Goal: Entertainment & Leisure: Consume media (video, audio)

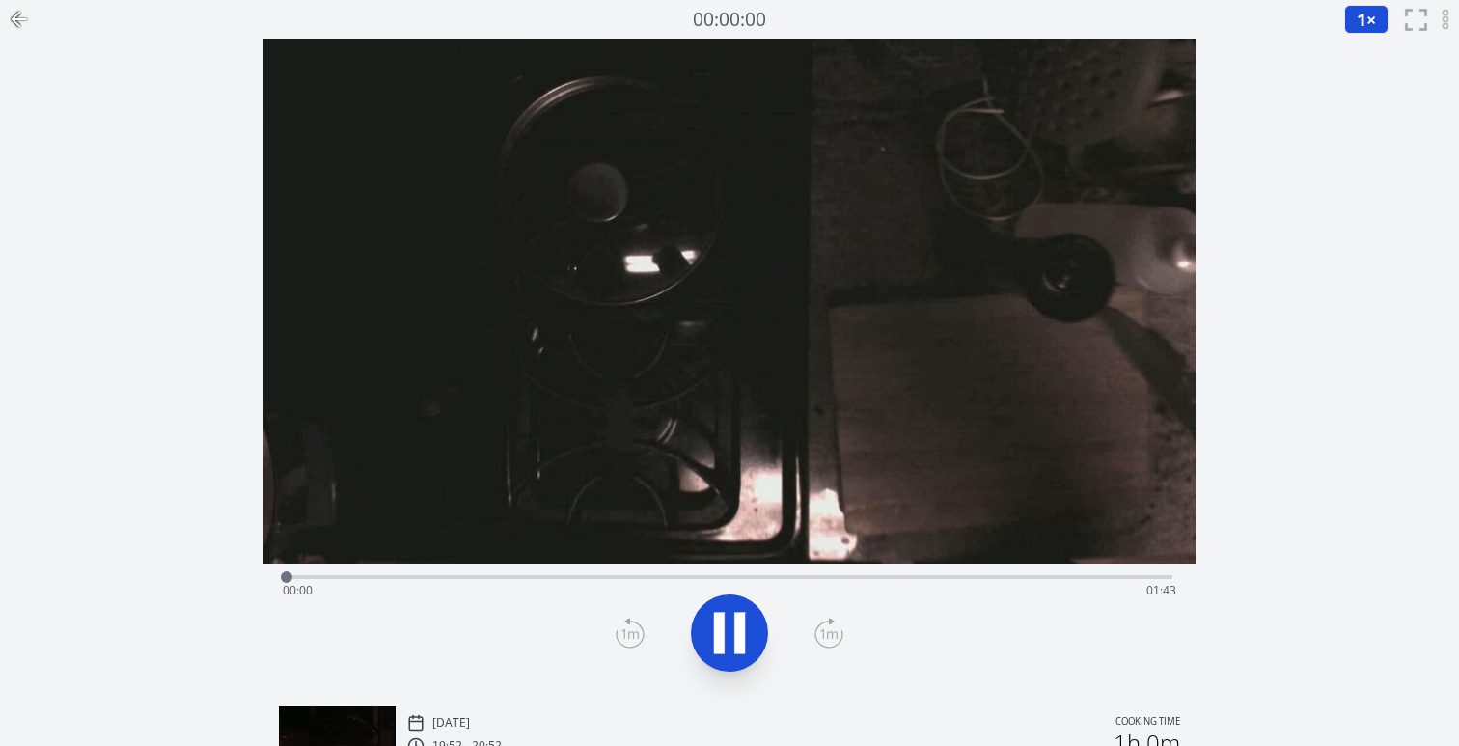
click at [730, 641] on icon at bounding box center [729, 633] width 54 height 54
click at [730, 641] on icon at bounding box center [730, 633] width 32 height 41
click at [735, 635] on icon at bounding box center [739, 632] width 11 height 41
click at [728, 632] on icon at bounding box center [730, 633] width 32 height 41
click at [729, 633] on icon at bounding box center [729, 633] width 54 height 54
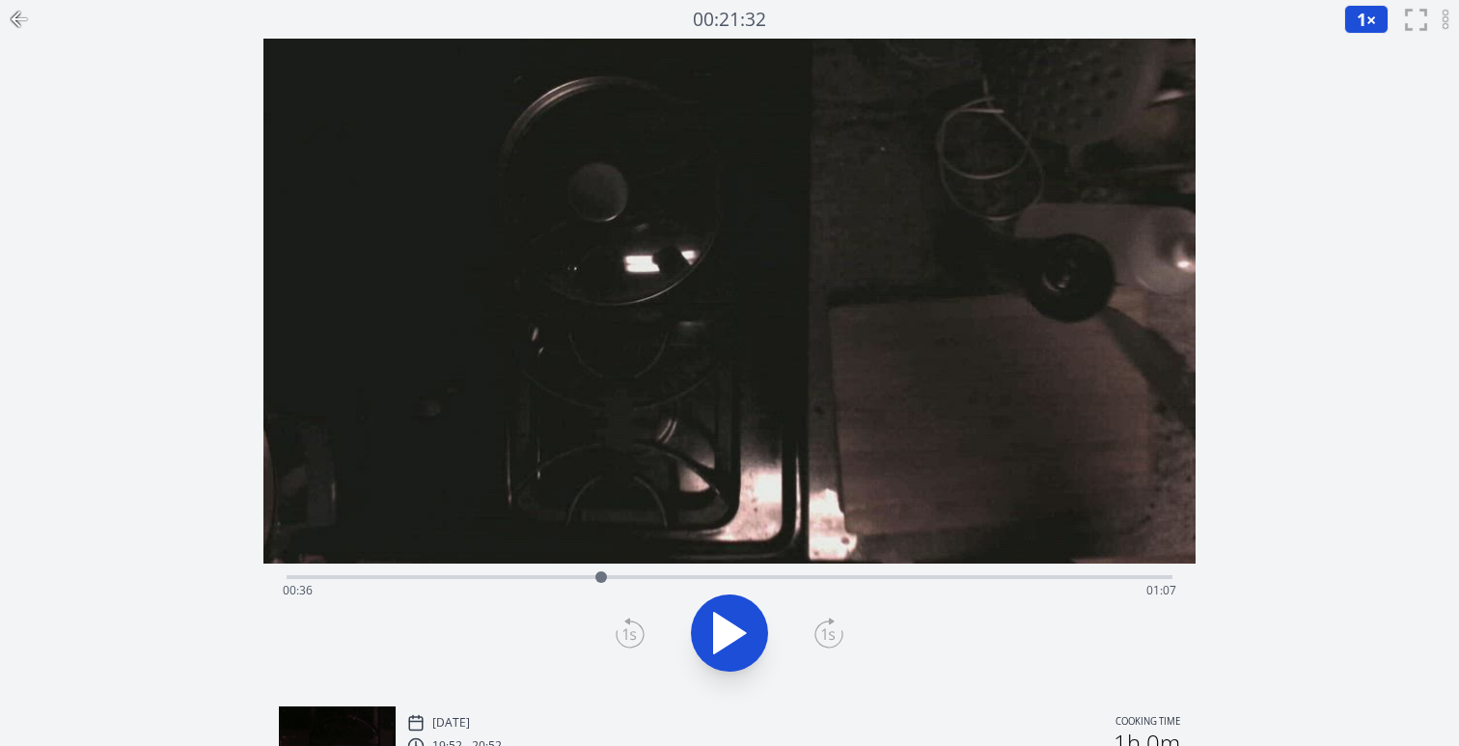
click at [729, 633] on icon at bounding box center [730, 633] width 32 height 41
click at [729, 633] on icon at bounding box center [729, 633] width 54 height 54
click at [729, 633] on icon at bounding box center [730, 633] width 32 height 41
click at [746, 638] on icon at bounding box center [729, 633] width 54 height 54
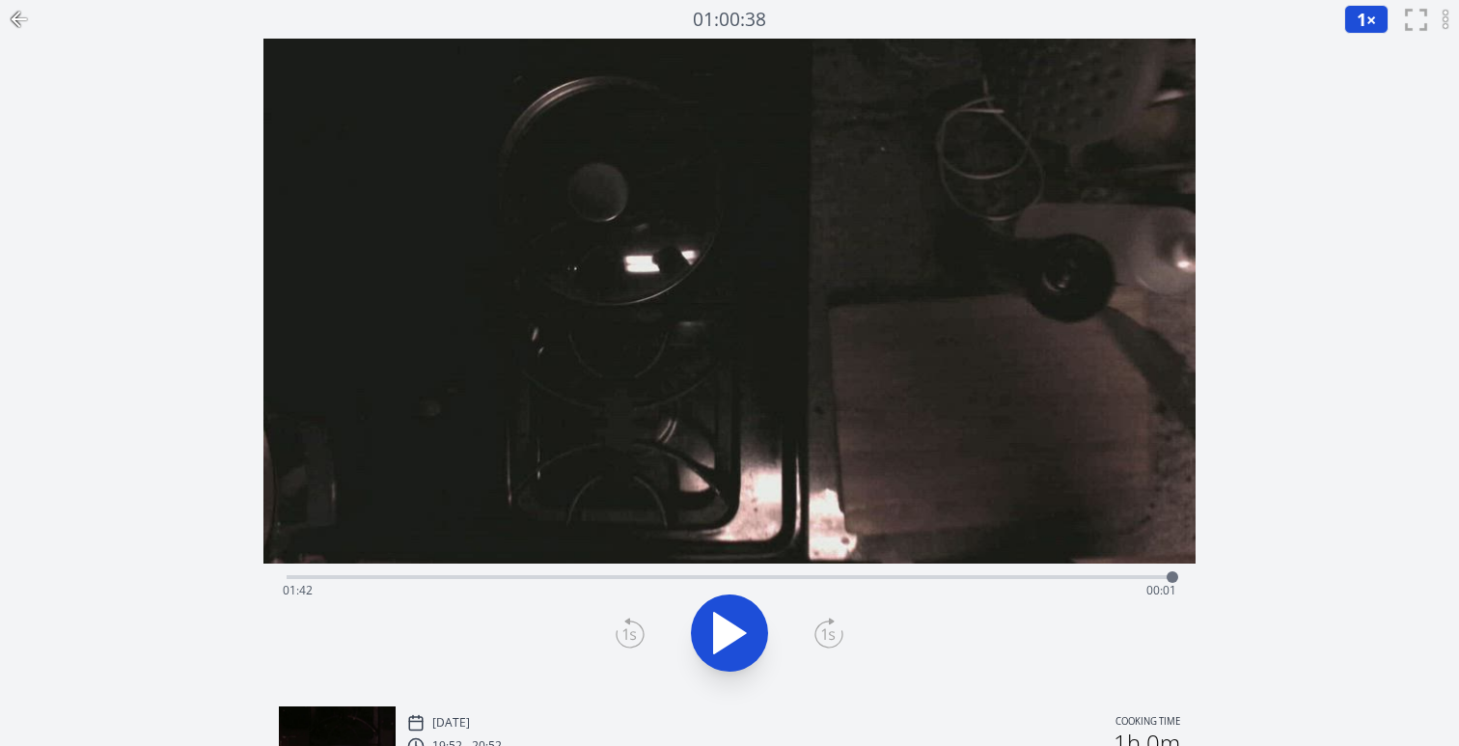
drag, startPoint x: 1170, startPoint y: 574, endPoint x: 1202, endPoint y: 565, distance: 33.0
click at [1202, 565] on div "Discard Recording? You will not be able to recover this once discarded. Cancel …" at bounding box center [729, 453] width 1459 height 906
drag, startPoint x: 1167, startPoint y: 574, endPoint x: 316, endPoint y: 572, distance: 850.8
click at [316, 572] on div at bounding box center [317, 577] width 12 height 12
drag, startPoint x: 316, startPoint y: 572, endPoint x: 330, endPoint y: 572, distance: 13.5
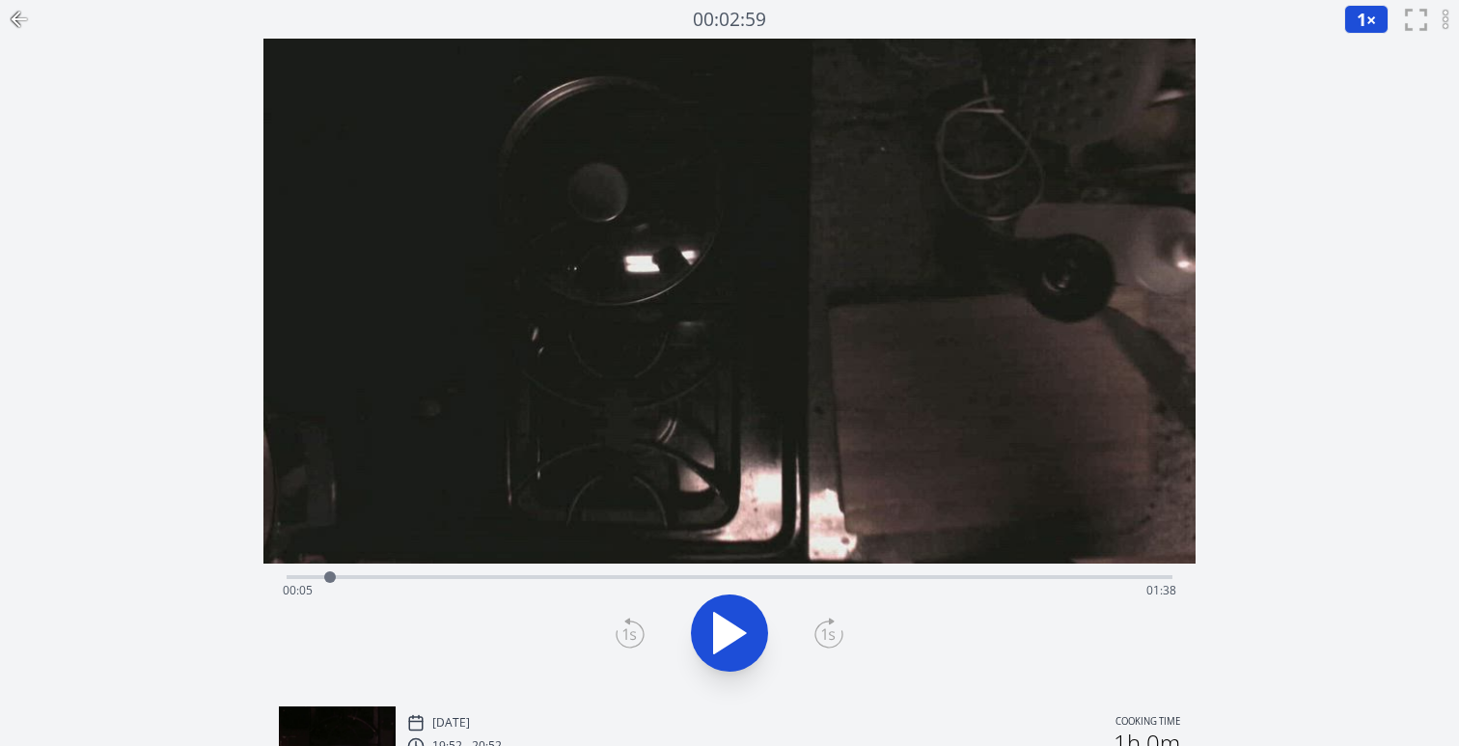
click at [330, 572] on div at bounding box center [330, 577] width 12 height 12
drag, startPoint x: 330, startPoint y: 572, endPoint x: 307, endPoint y: 572, distance: 23.2
click at [324, 572] on div at bounding box center [330, 577] width 12 height 12
drag, startPoint x: 307, startPoint y: 572, endPoint x: 290, endPoint y: 572, distance: 16.4
click at [290, 572] on div at bounding box center [293, 577] width 12 height 12
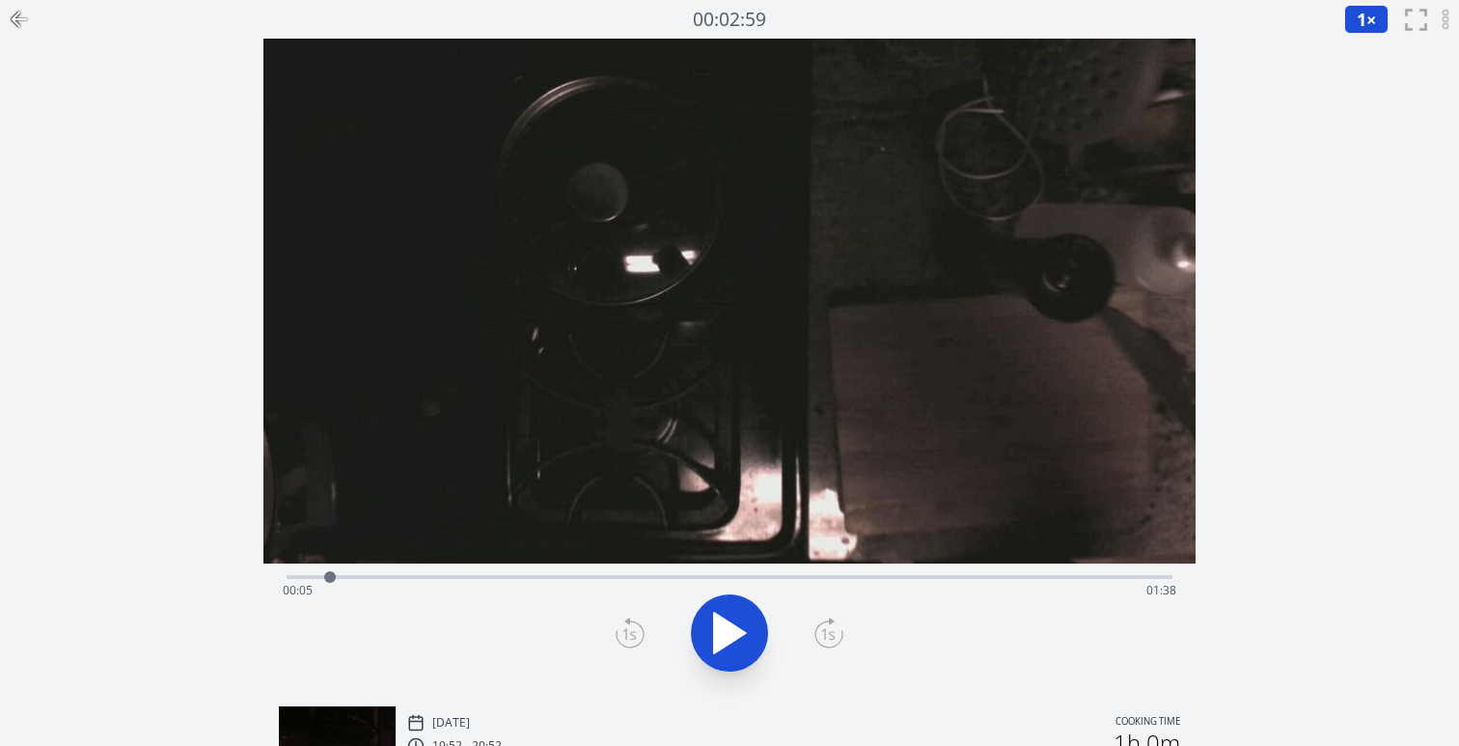
drag, startPoint x: 290, startPoint y: 572, endPoint x: 330, endPoint y: 564, distance: 40.3
click at [330, 564] on div at bounding box center [329, 576] width 29 height 29
drag, startPoint x: 330, startPoint y: 564, endPoint x: 443, endPoint y: 563, distance: 112.9
click at [443, 563] on div at bounding box center [438, 576] width 29 height 29
drag, startPoint x: 443, startPoint y: 573, endPoint x: 308, endPoint y: 576, distance: 135.1
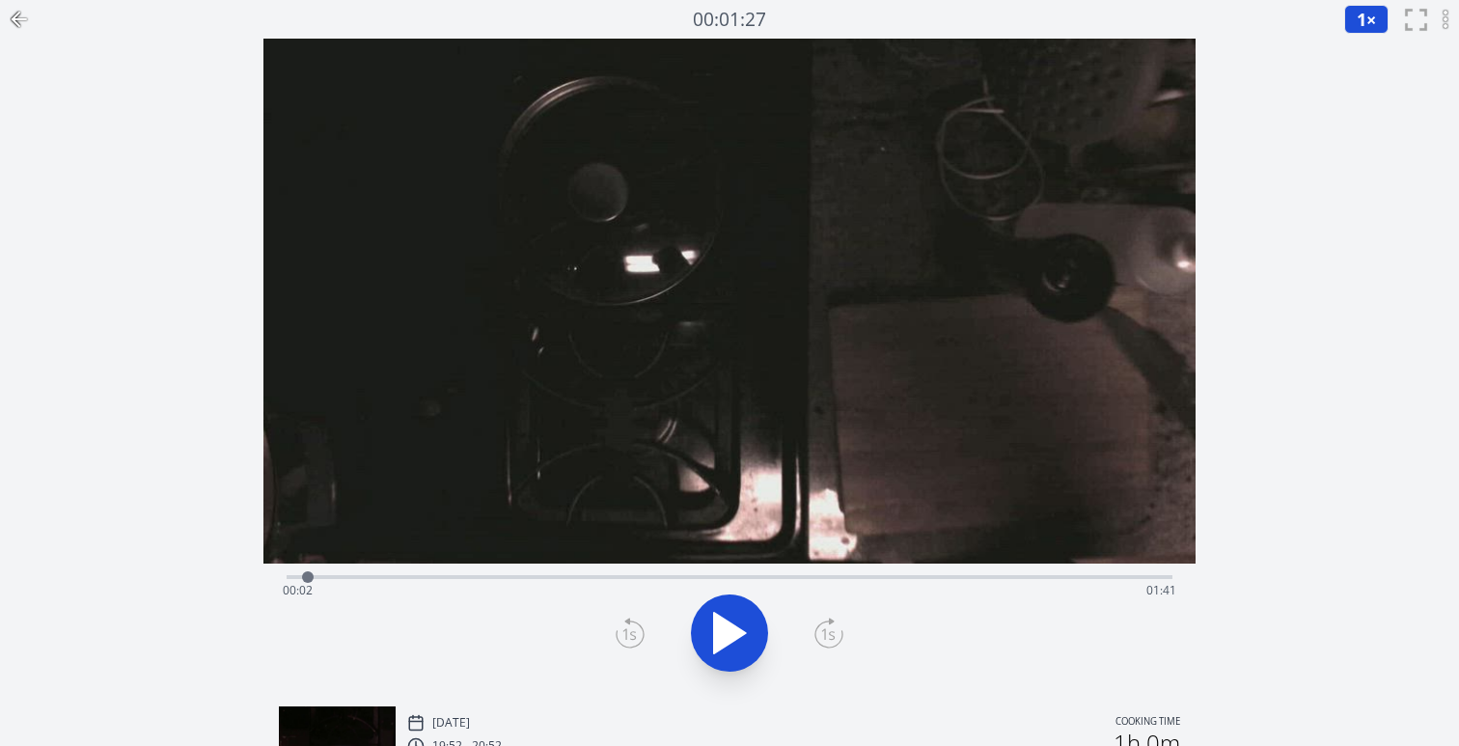
click at [308, 576] on div at bounding box center [308, 577] width 12 height 12
click at [304, 575] on div at bounding box center [308, 577] width 12 height 12
click at [298, 575] on div at bounding box center [304, 577] width 12 height 12
drag, startPoint x: 292, startPoint y: 575, endPoint x: 481, endPoint y: 577, distance: 189.1
click at [481, 577] on div at bounding box center [482, 577] width 12 height 12
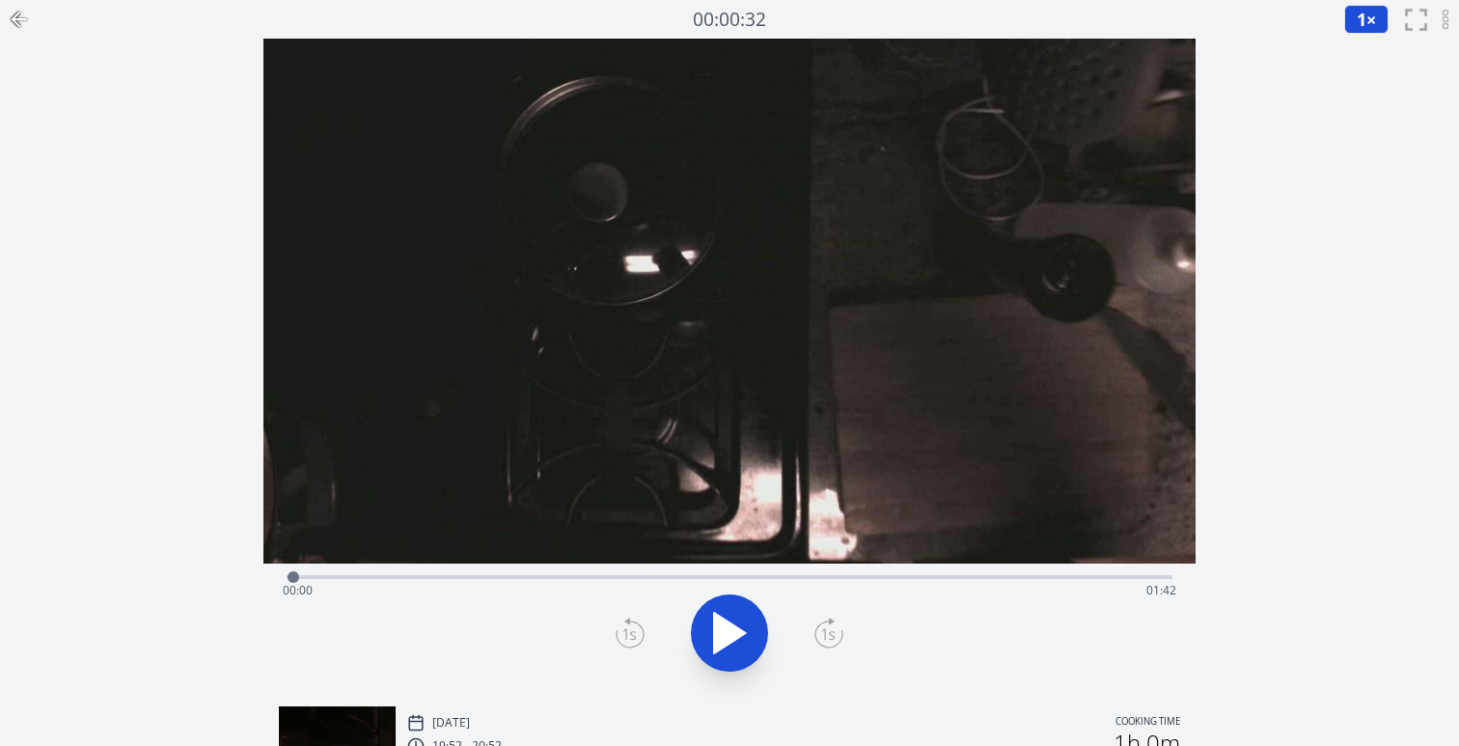
drag, startPoint x: 481, startPoint y: 577, endPoint x: 283, endPoint y: 567, distance: 199.0
click at [283, 567] on div at bounding box center [293, 576] width 29 height 29
